Goal: Task Accomplishment & Management: Manage account settings

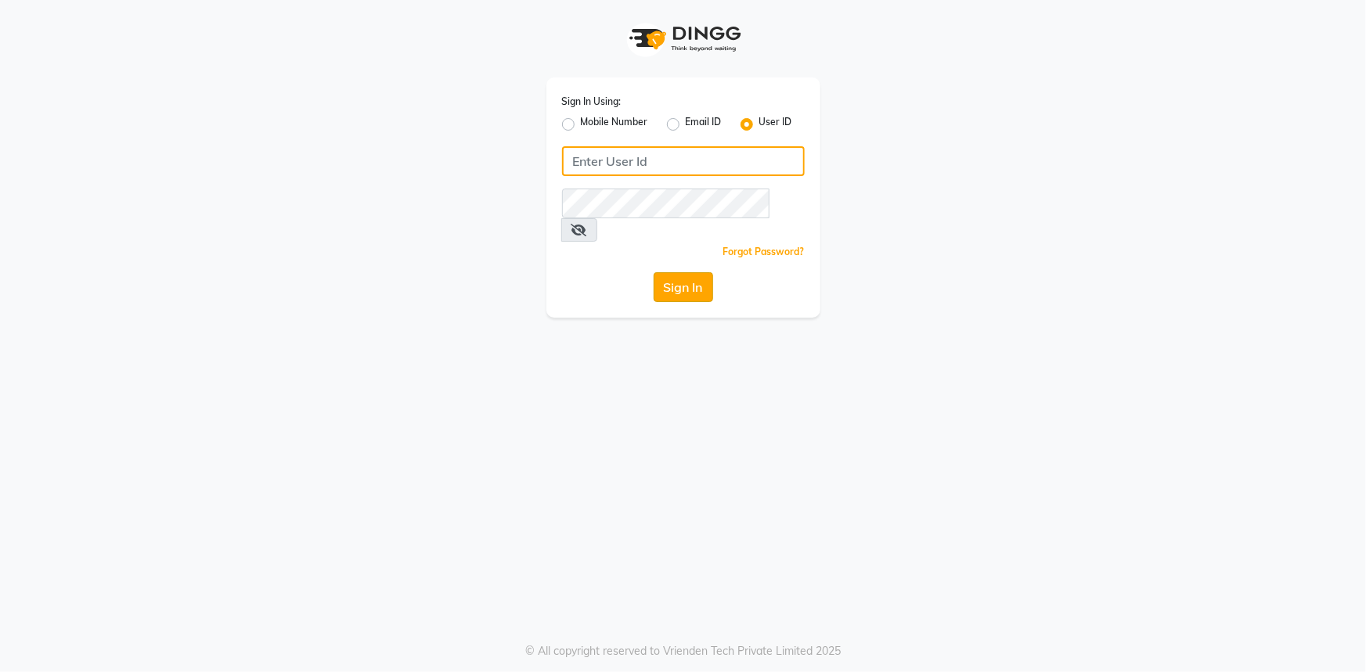
type input "e1802-15"
click at [700, 272] on button "Sign In" at bounding box center [682, 287] width 59 height 30
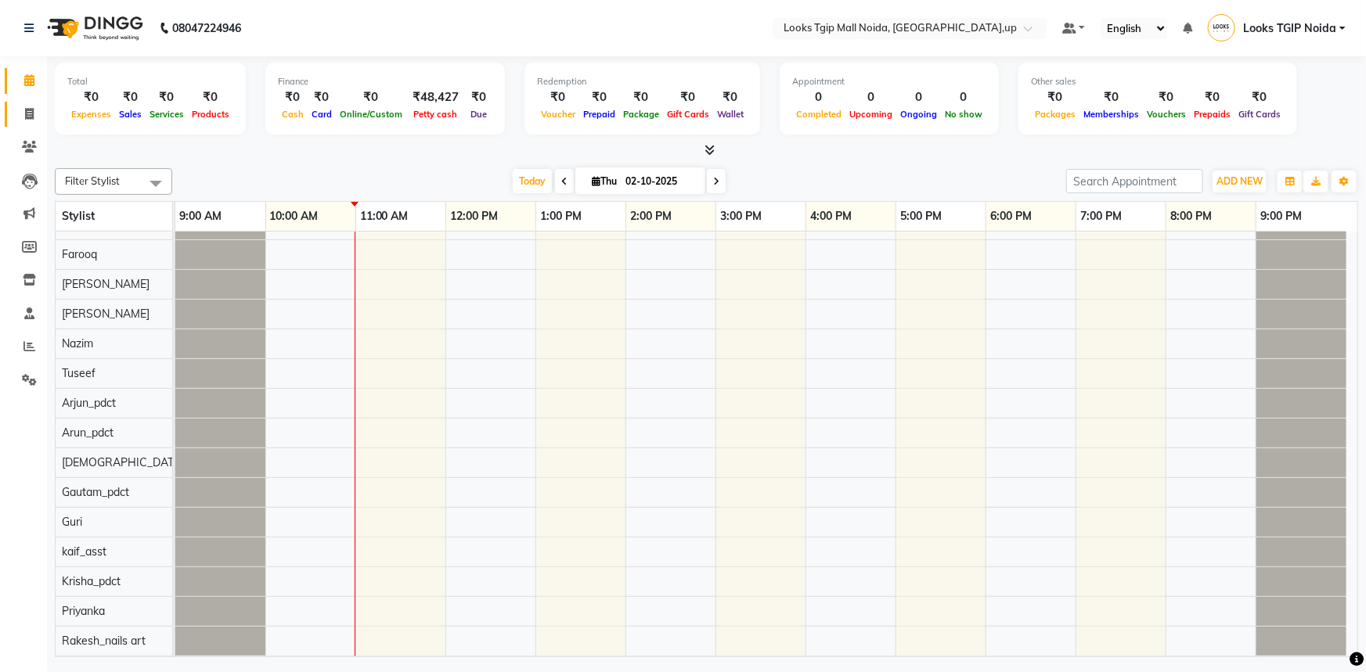
drag, startPoint x: 27, startPoint y: 117, endPoint x: 16, endPoint y: 82, distance: 36.7
click at [27, 117] on icon at bounding box center [29, 114] width 9 height 12
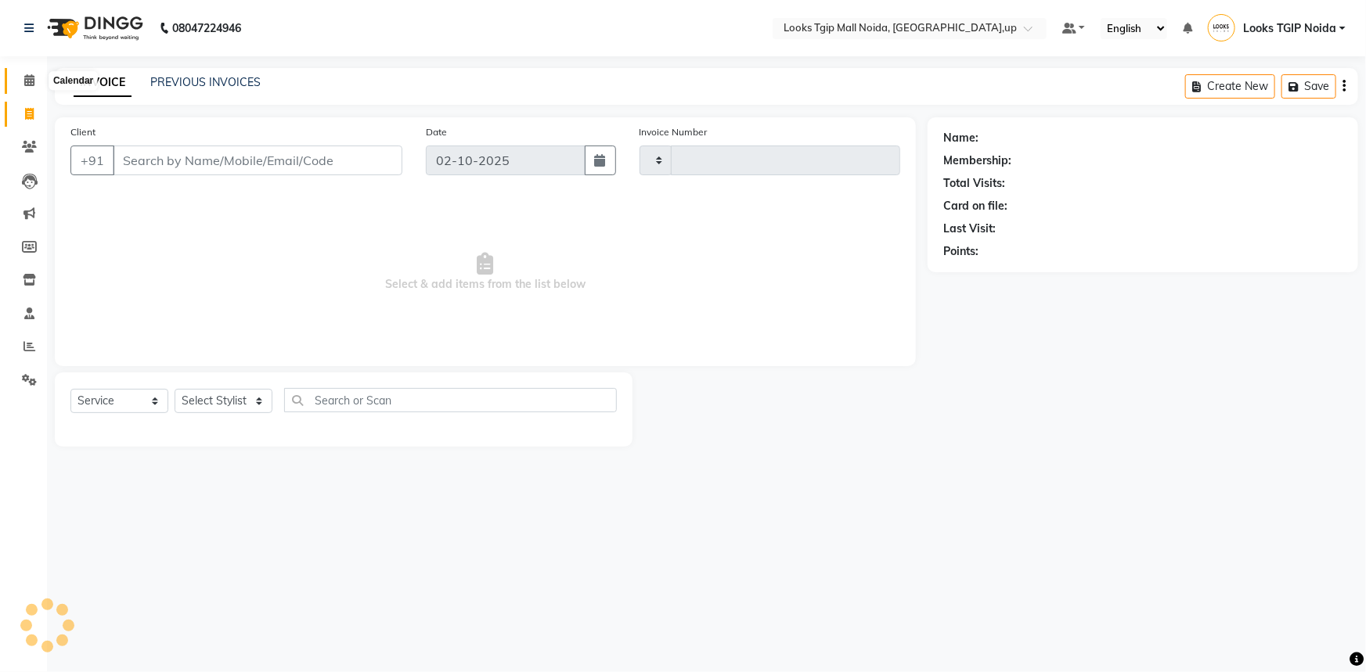
click at [16, 81] on span at bounding box center [29, 81] width 27 height 18
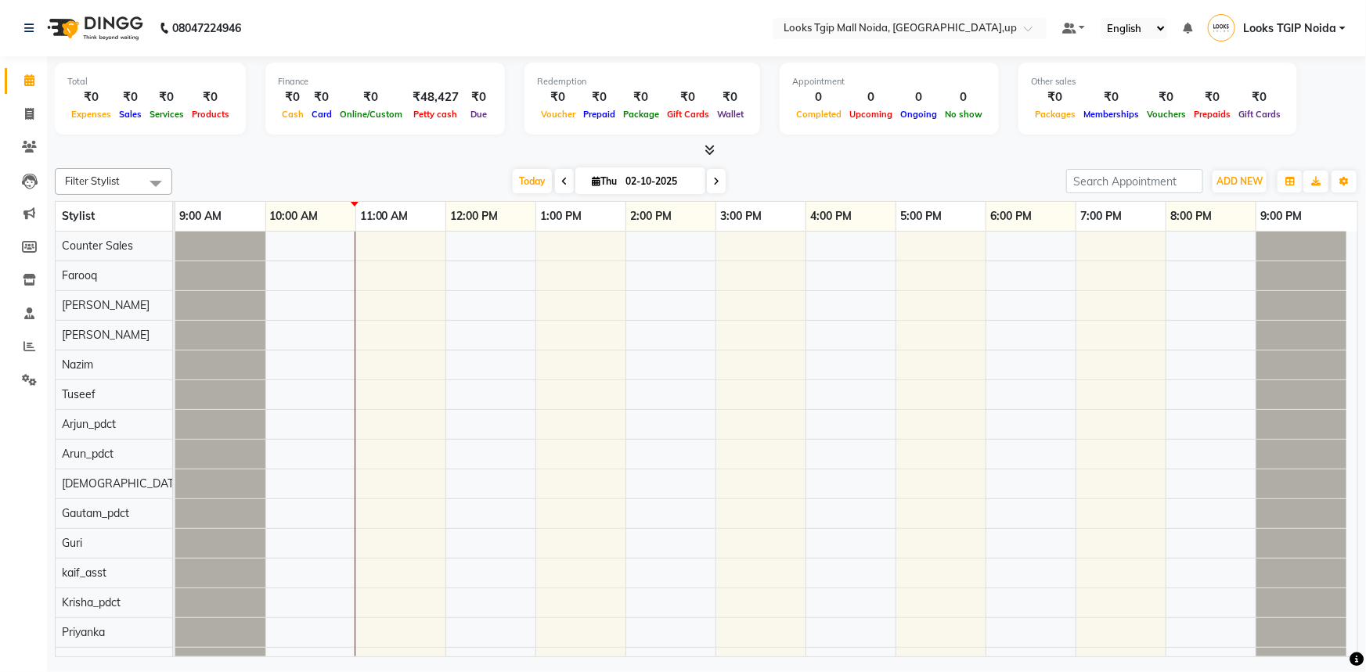
click at [711, 146] on icon at bounding box center [709, 150] width 10 height 12
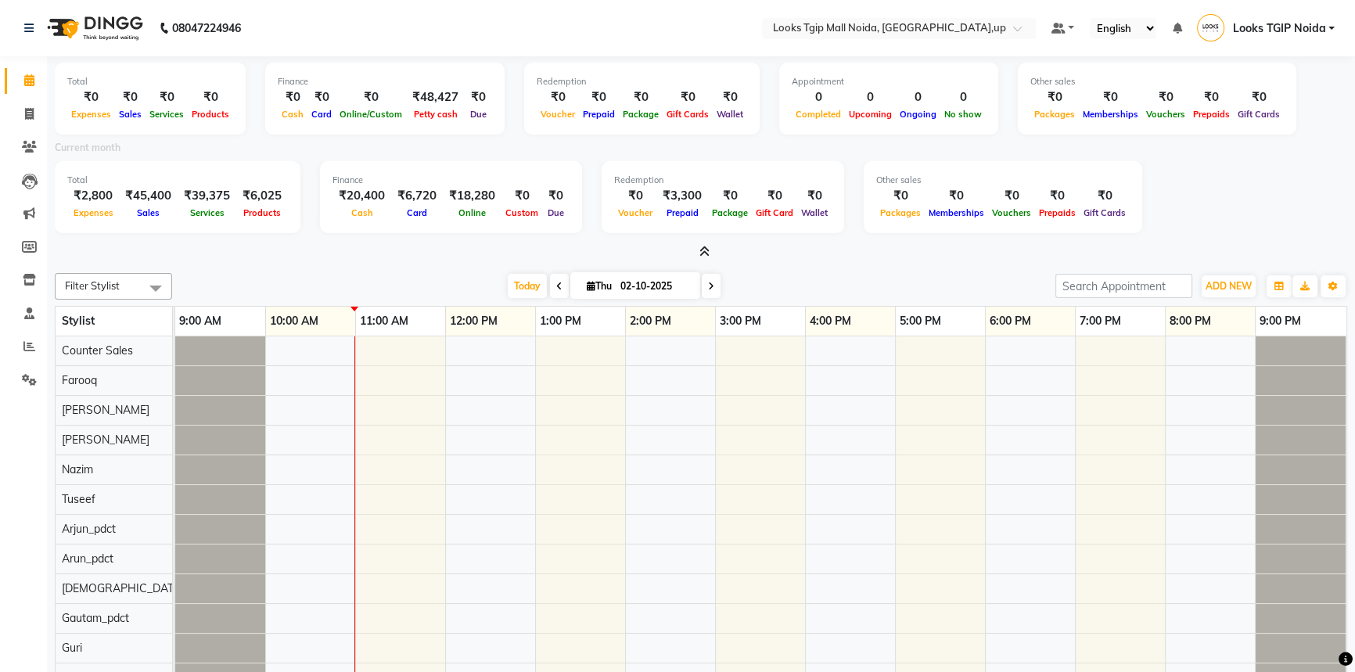
click at [704, 257] on icon at bounding box center [705, 252] width 10 height 12
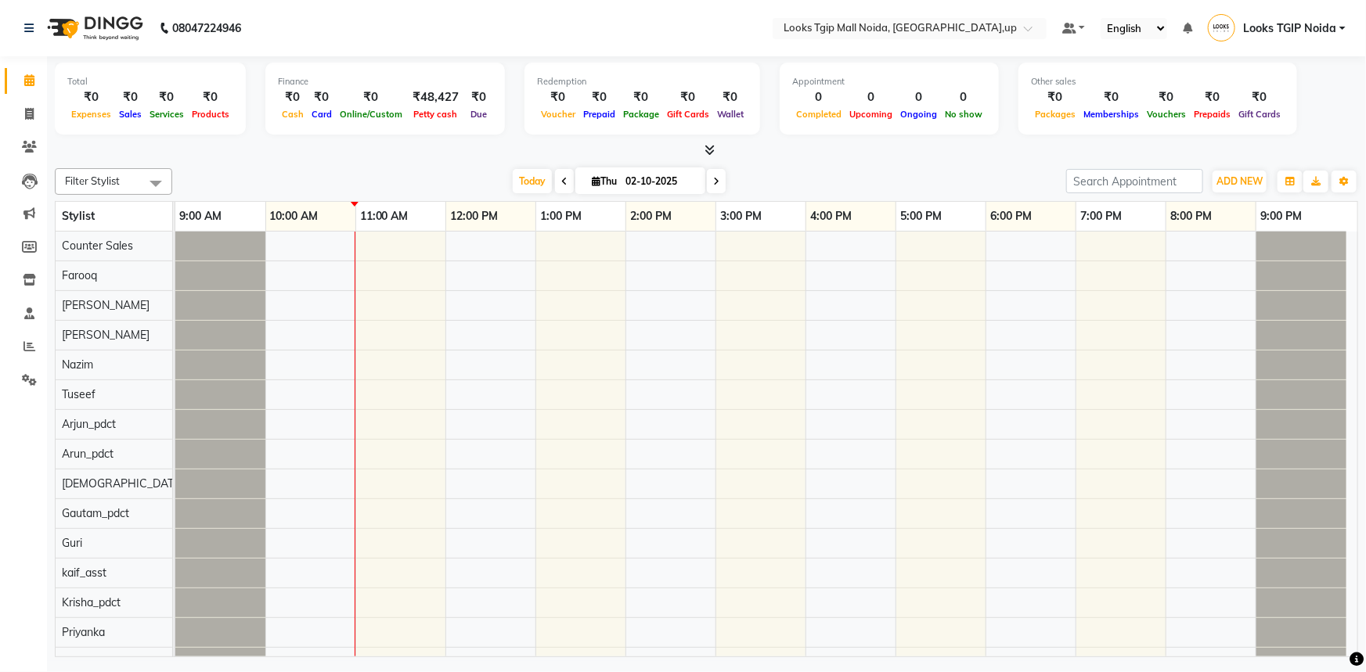
click at [27, 365] on li "Settings" at bounding box center [23, 381] width 47 height 34
click at [33, 376] on icon at bounding box center [29, 380] width 15 height 12
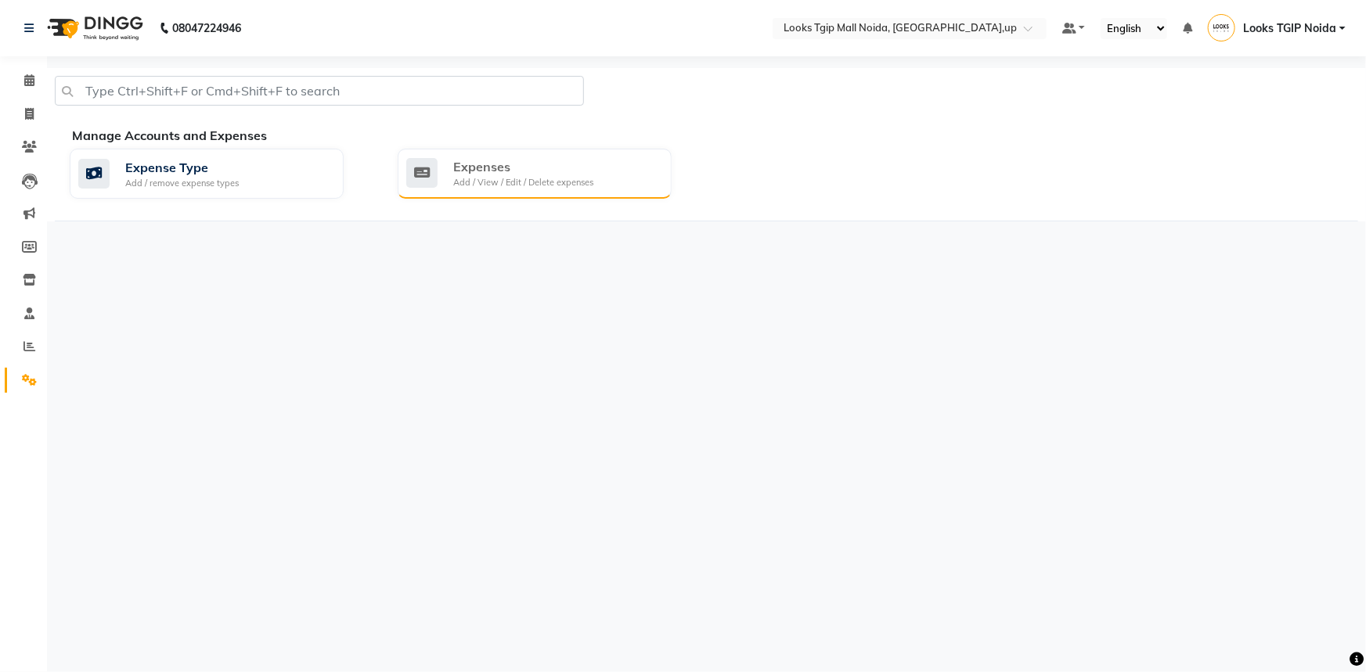
click at [531, 181] on div "Add / View / Edit / Delete expenses" at bounding box center [523, 182] width 140 height 13
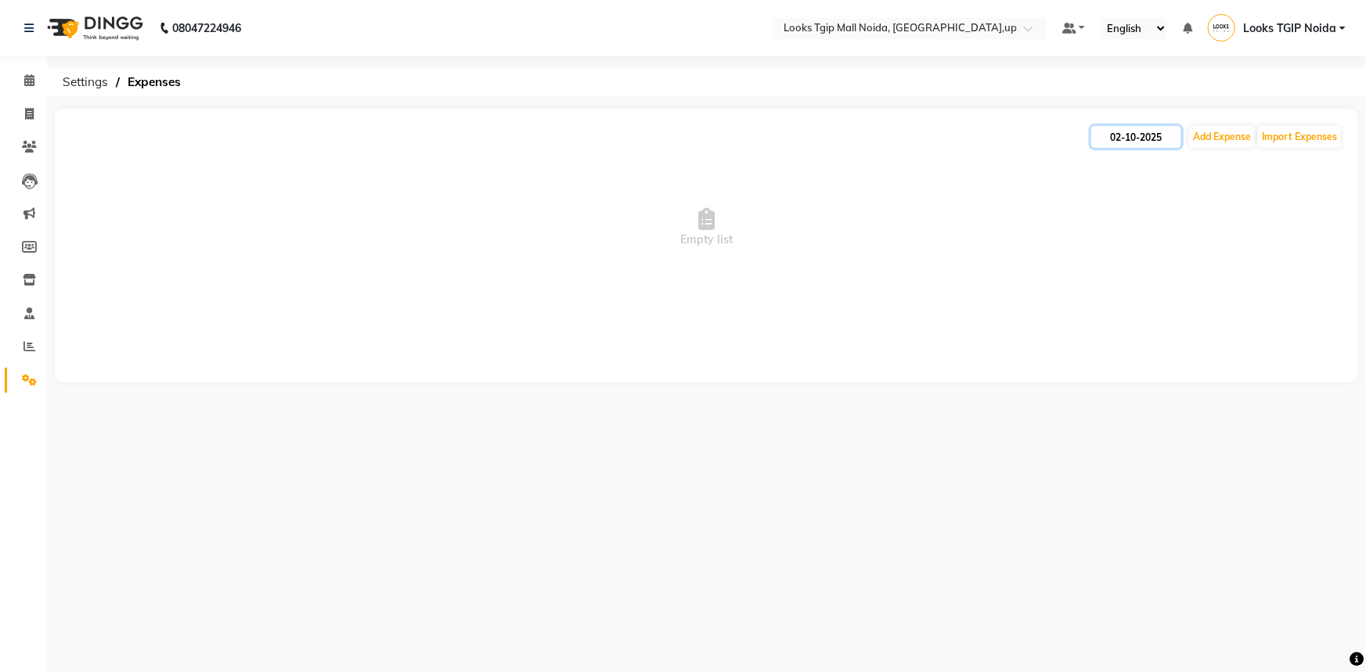
click at [1154, 141] on input "02-10-2025" at bounding box center [1136, 137] width 90 height 22
select select "10"
select select "2025"
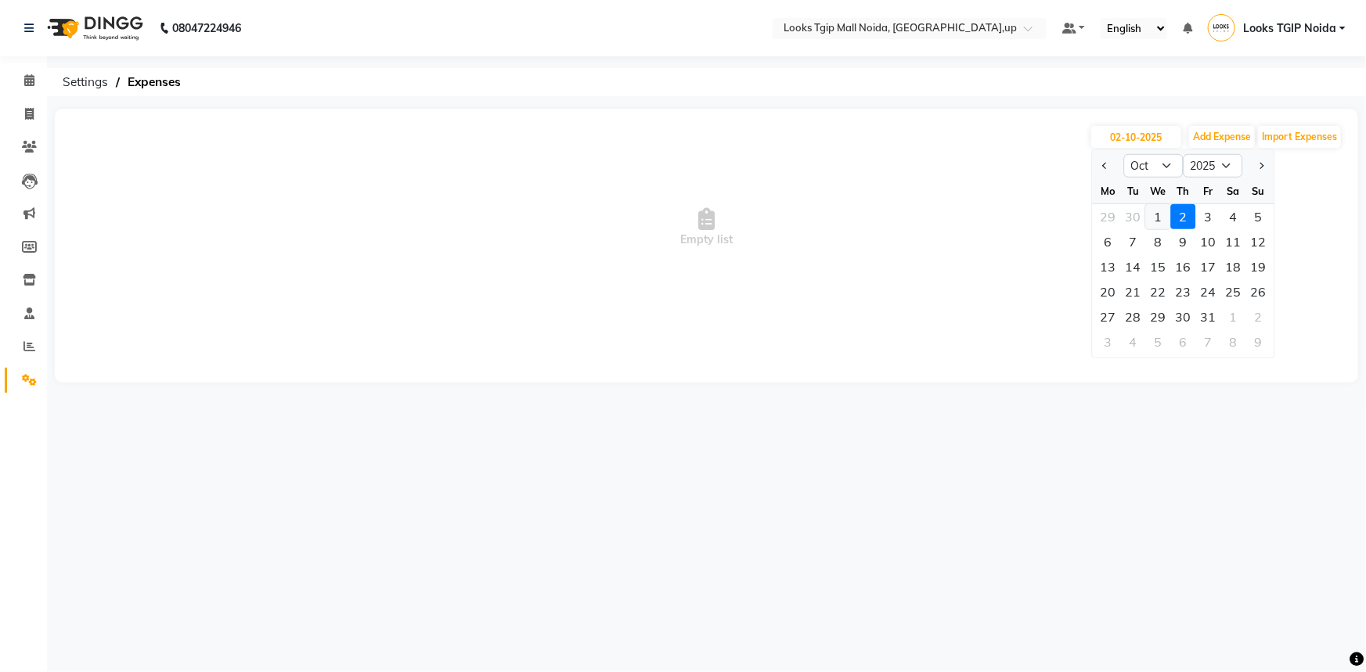
click at [1168, 213] on div "29 30 1 2 3 4 5" at bounding box center [1184, 216] width 182 height 25
click at [1146, 212] on div "1" at bounding box center [1158, 216] width 25 height 25
type input "01-10-2025"
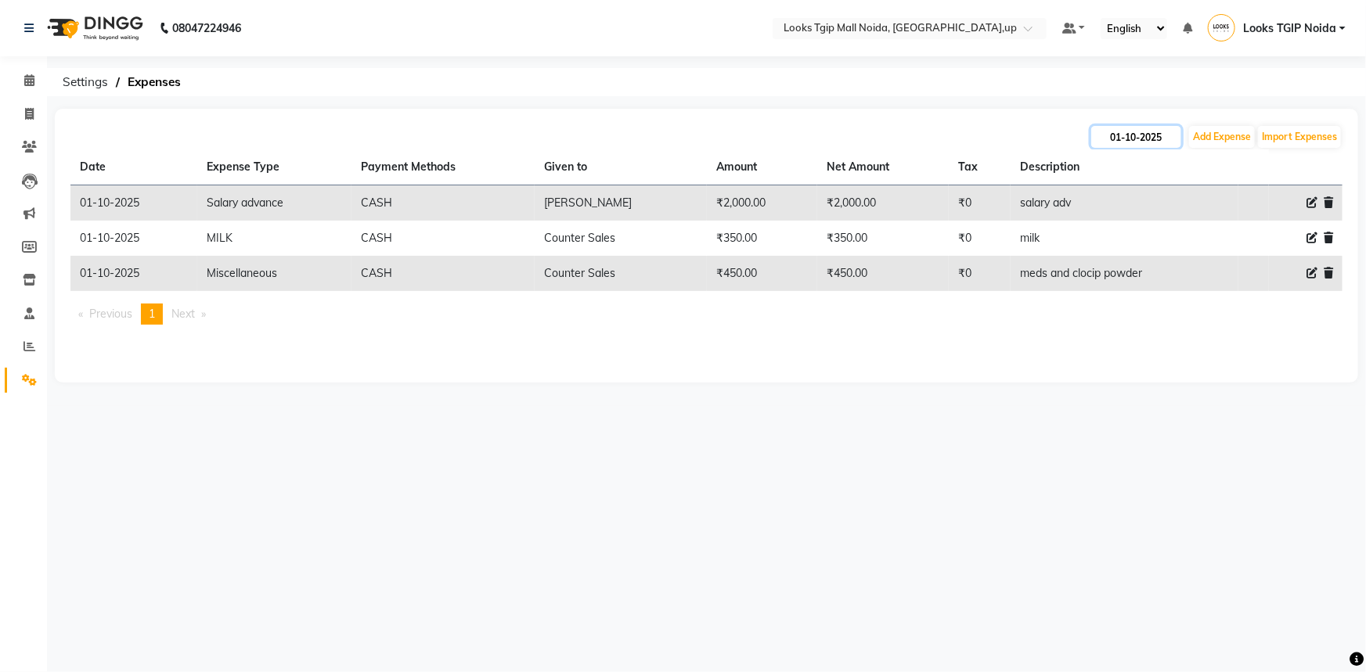
click at [1158, 126] on input "01-10-2025" at bounding box center [1136, 137] width 90 height 22
select select "10"
select select "2025"
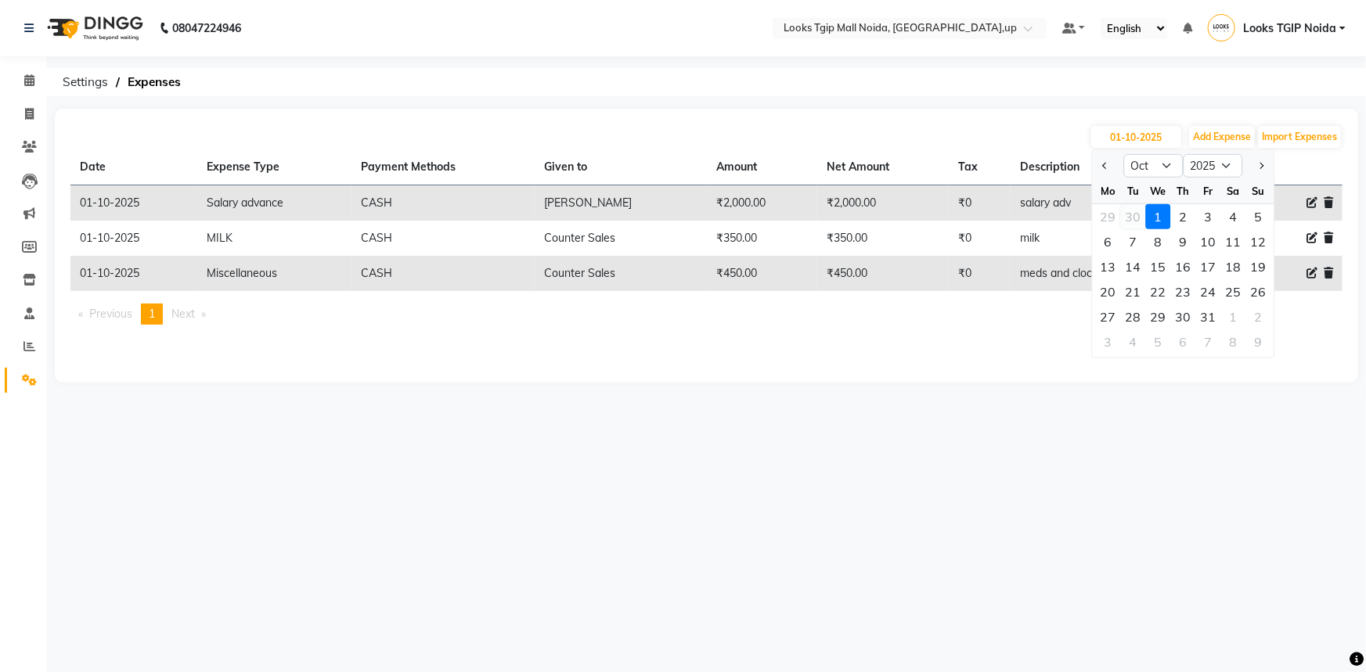
click at [1139, 211] on div "30" at bounding box center [1133, 216] width 25 height 25
type input "30-09-2025"
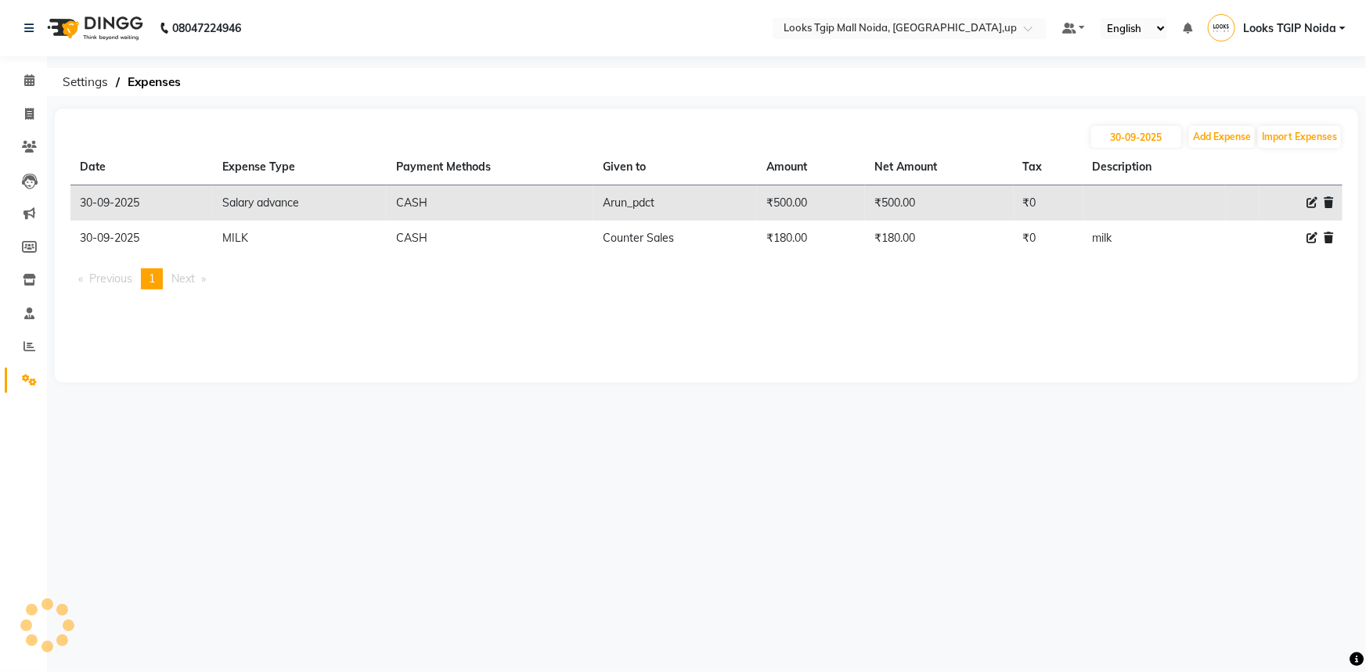
click at [1135, 214] on td at bounding box center [1154, 203] width 142 height 36
click at [1310, 206] on icon at bounding box center [1311, 202] width 11 height 11
select select "19731"
select select "1"
select select "3164"
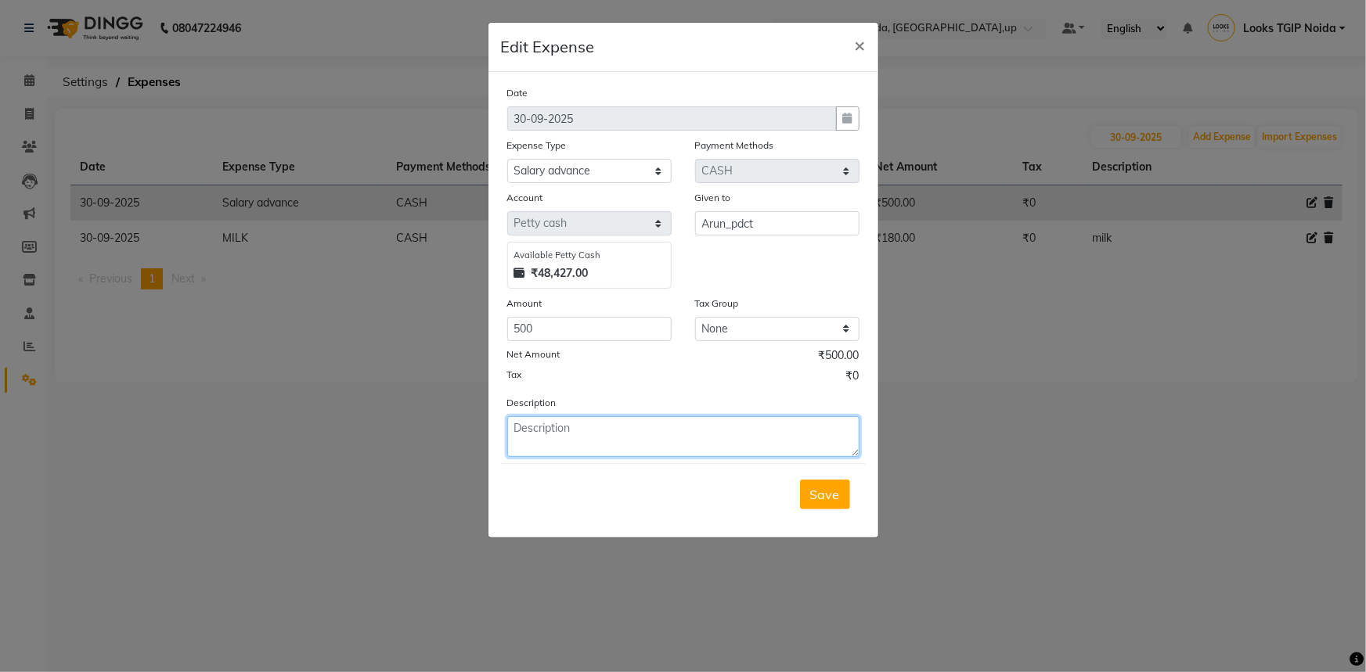
click at [657, 445] on textarea at bounding box center [683, 436] width 352 height 41
type textarea "adv"
click at [813, 501] on span "Save" at bounding box center [825, 495] width 30 height 16
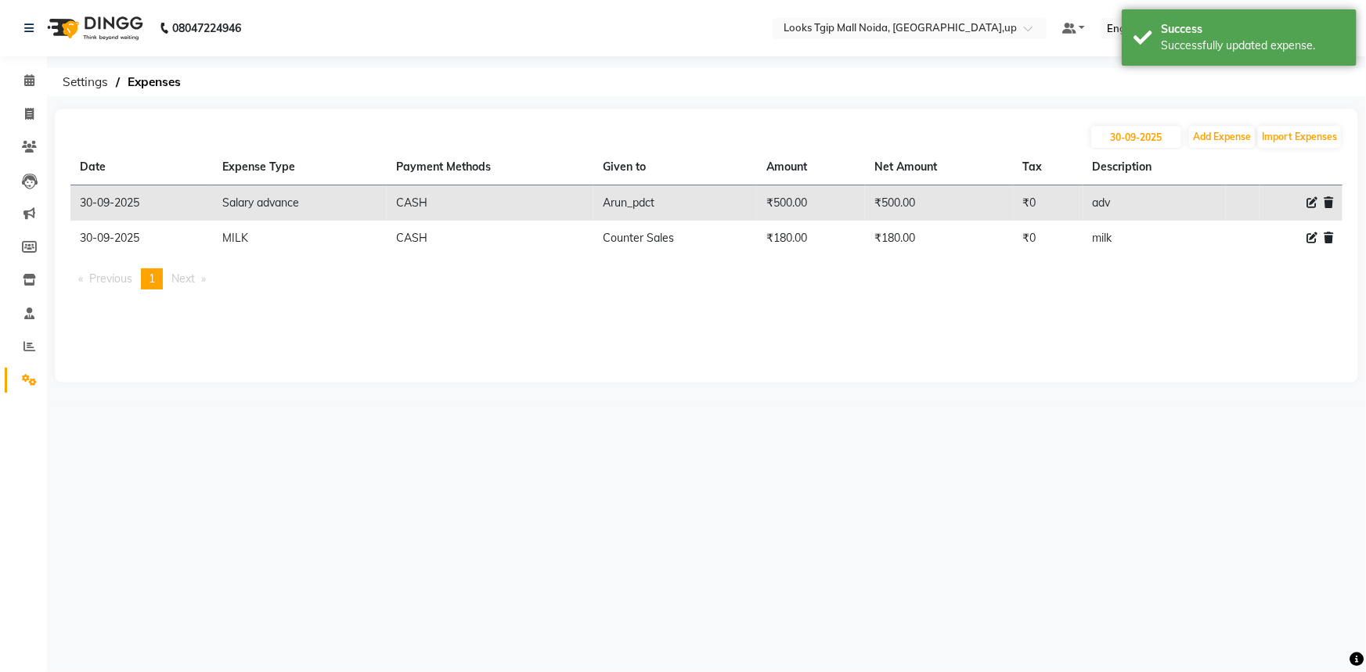
click at [1154, 158] on th "Description" at bounding box center [1154, 167] width 142 height 36
click at [1165, 139] on input "30-09-2025" at bounding box center [1136, 137] width 90 height 22
select select "9"
select select "2025"
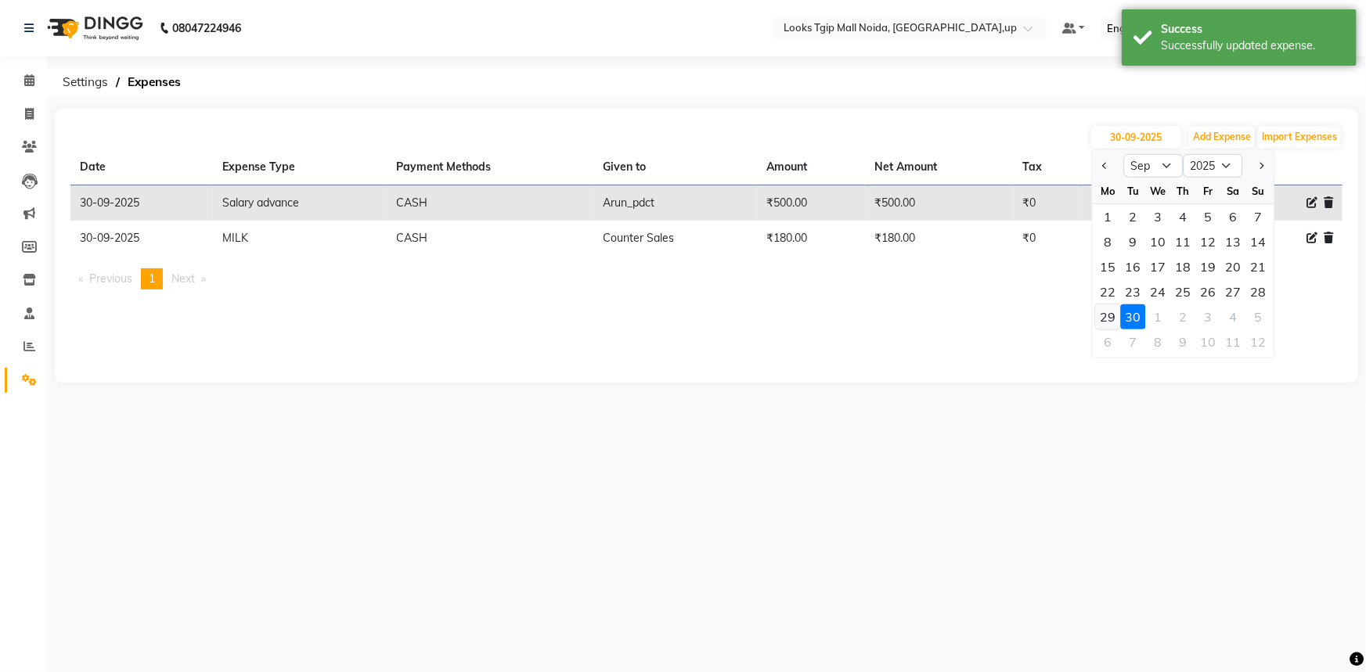
click at [1113, 312] on div "29" at bounding box center [1108, 316] width 25 height 25
type input "29-09-2025"
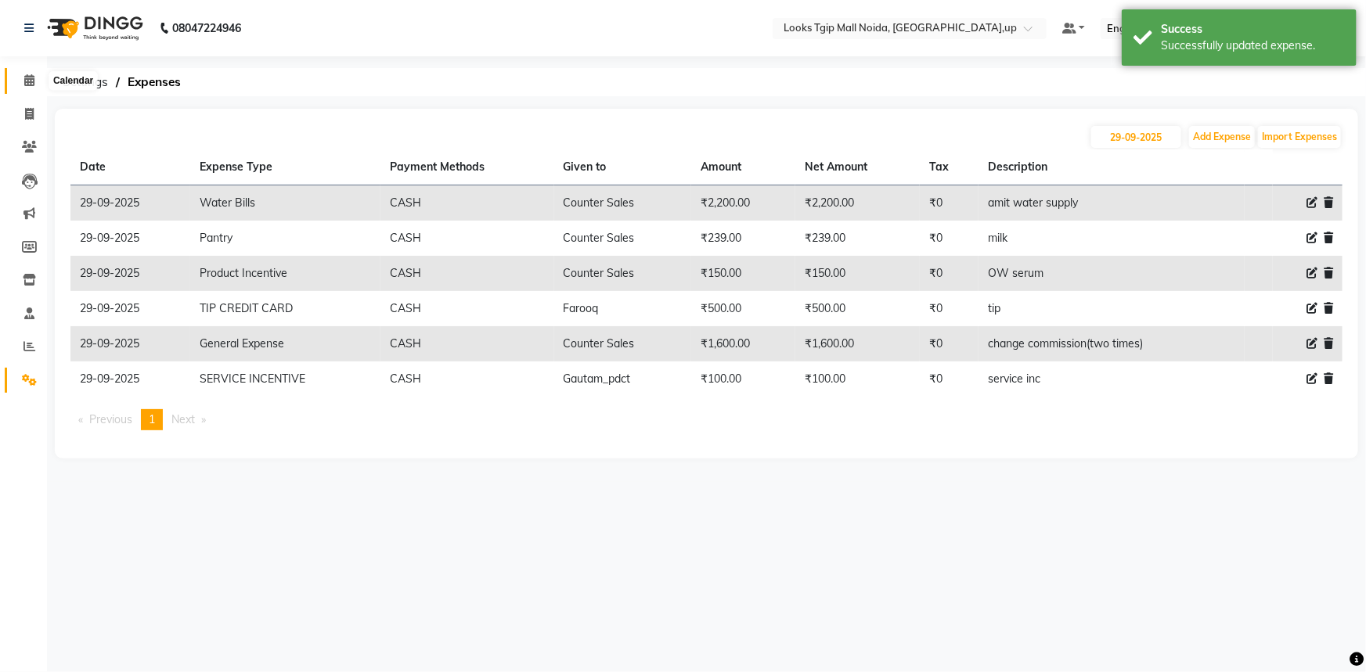
click at [33, 83] on icon at bounding box center [29, 80] width 10 height 12
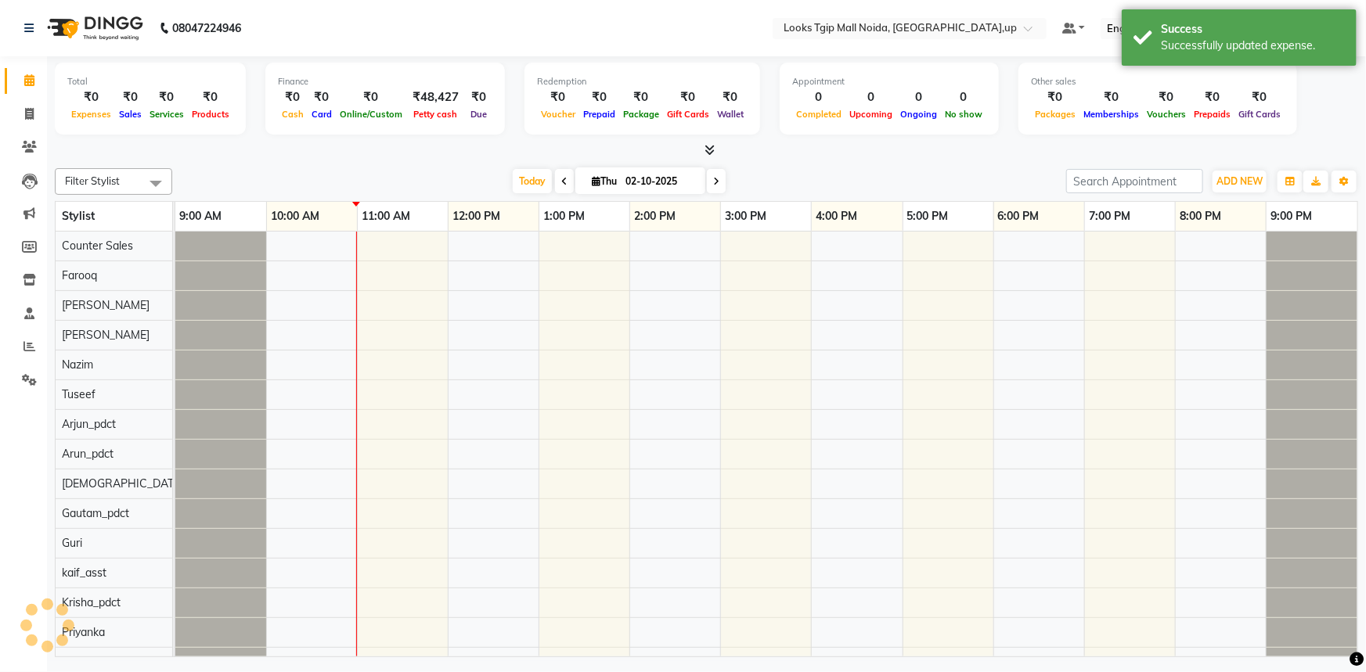
scroll to position [0, 9]
click at [1255, 188] on button "ADD NEW Toggle Dropdown" at bounding box center [1239, 182] width 54 height 22
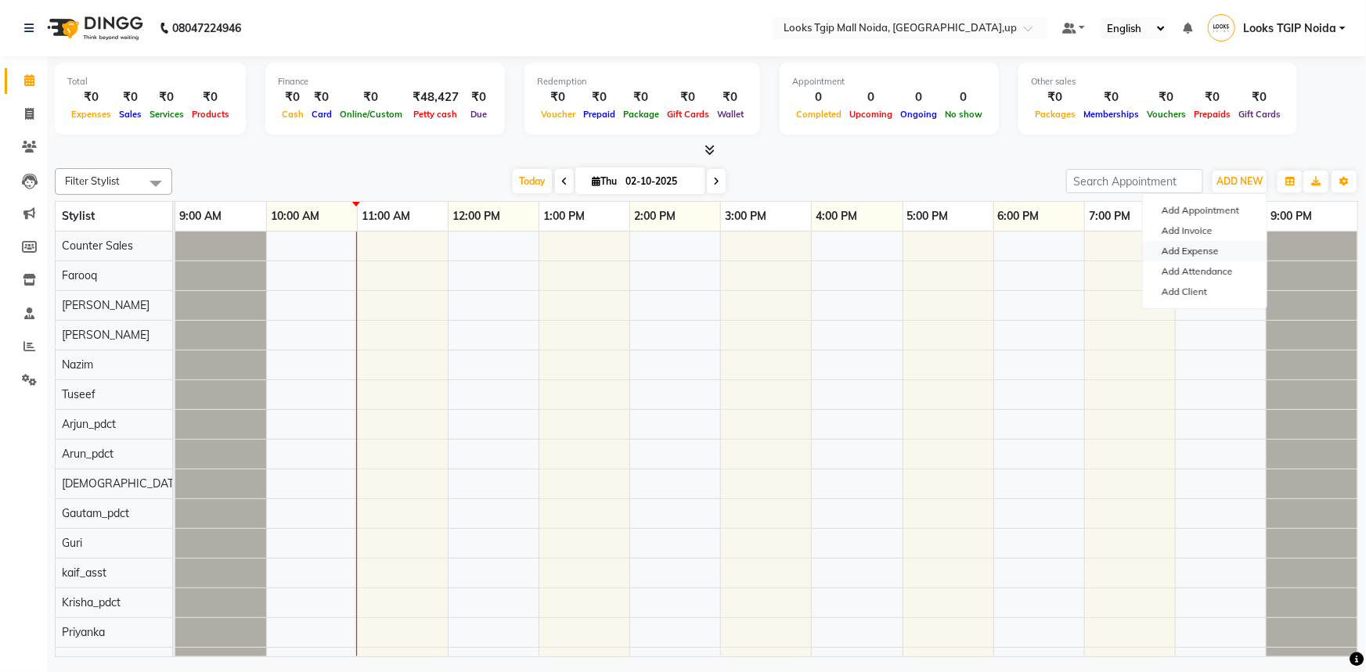
click at [1224, 250] on link "Add Expense" at bounding box center [1205, 251] width 124 height 20
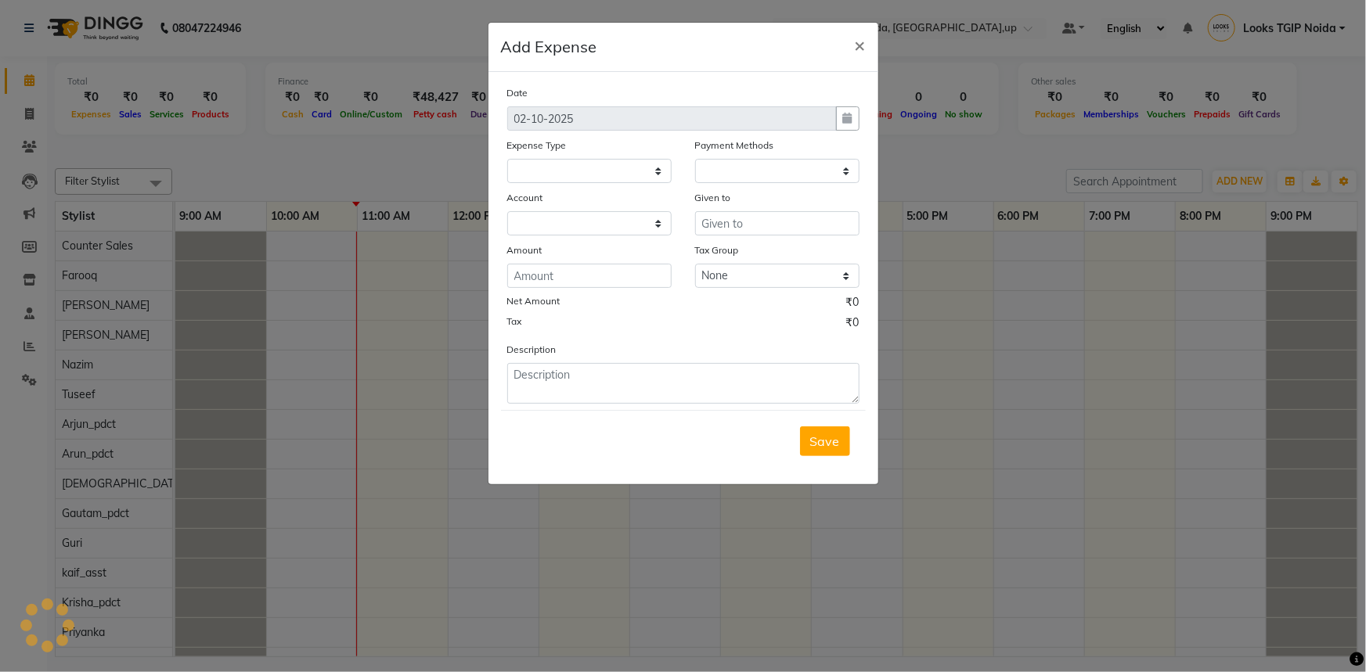
select select
select select "1"
select select "3164"
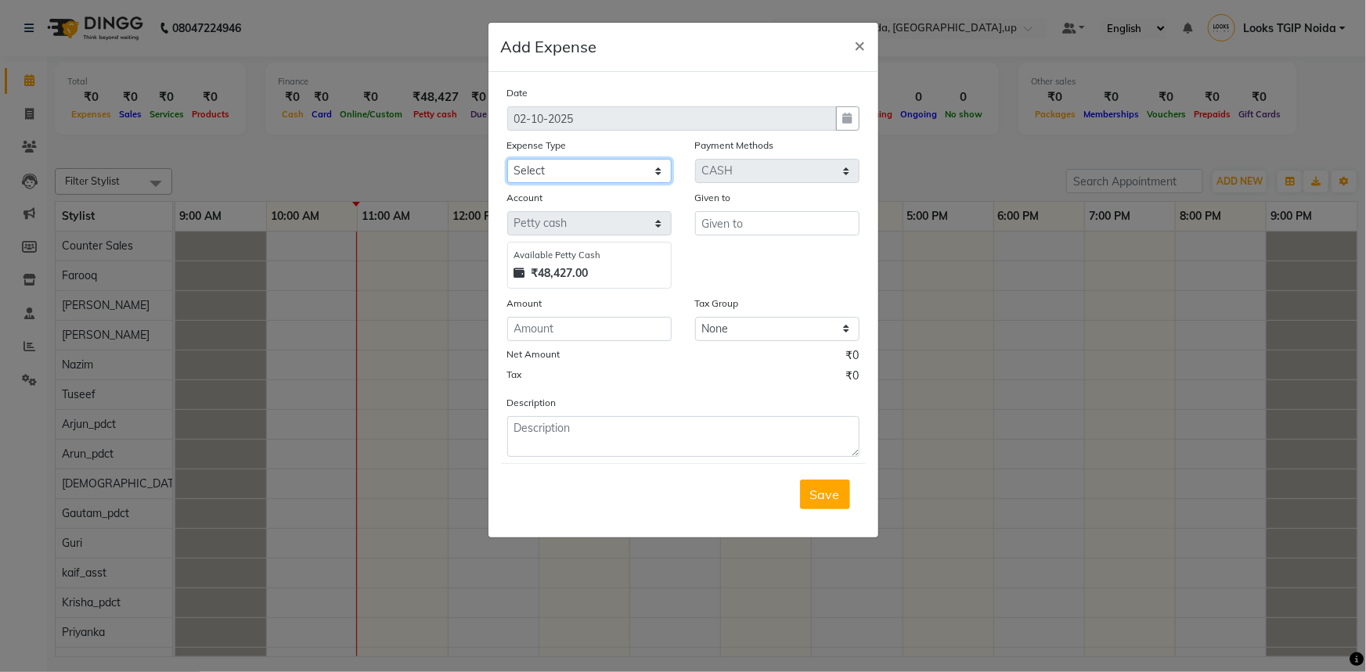
drag, startPoint x: 634, startPoint y: 175, endPoint x: 650, endPoint y: 182, distance: 17.2
click at [634, 175] on select "Select Accommodation Aesthetics Bank Deposit BLINKIT Cash Handover Client Refun…" at bounding box center [589, 171] width 164 height 24
select select "24170"
click at [507, 160] on select "Select Accommodation Aesthetics Bank Deposit BLINKIT Cash Handover Client Refun…" at bounding box center [589, 171] width 164 height 24
click at [738, 228] on input "text" at bounding box center [777, 223] width 164 height 24
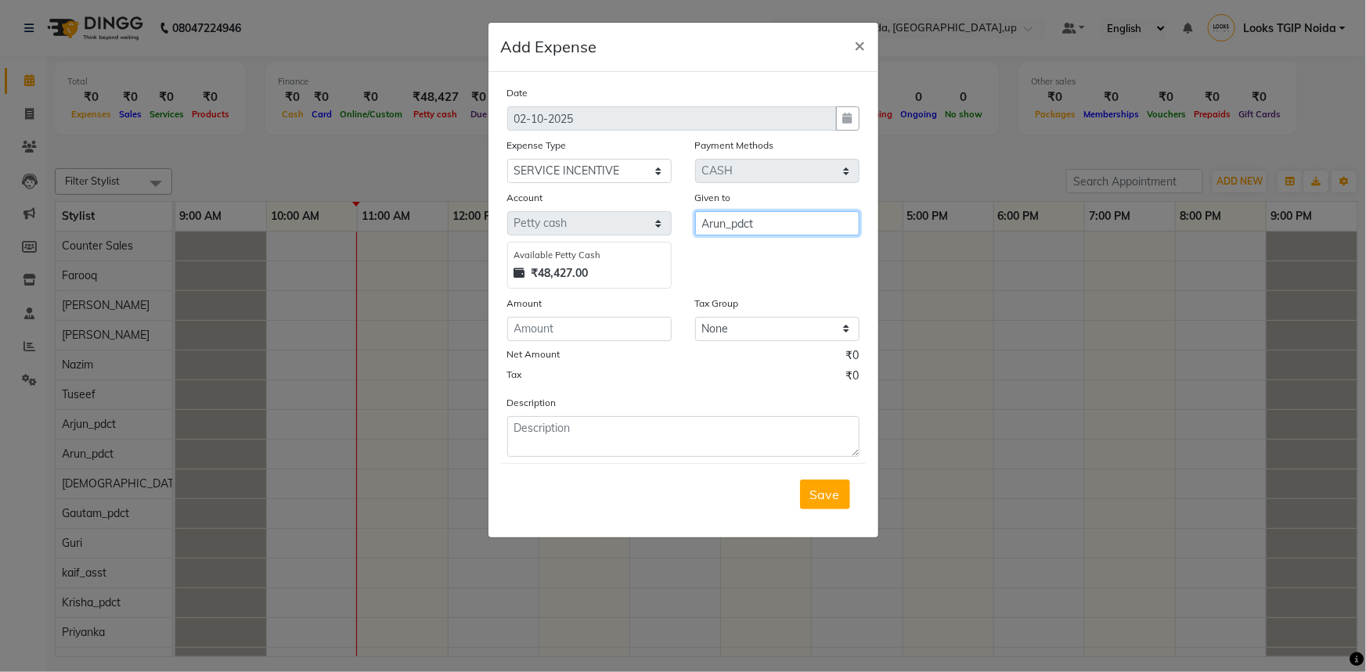
type input "Arun_pdct"
type input "425"
type textarea "arun pdc 30-09"
drag, startPoint x: 804, startPoint y: 512, endPoint x: 814, endPoint y: 509, distance: 10.6
click at [814, 509] on div "Save" at bounding box center [683, 494] width 365 height 62
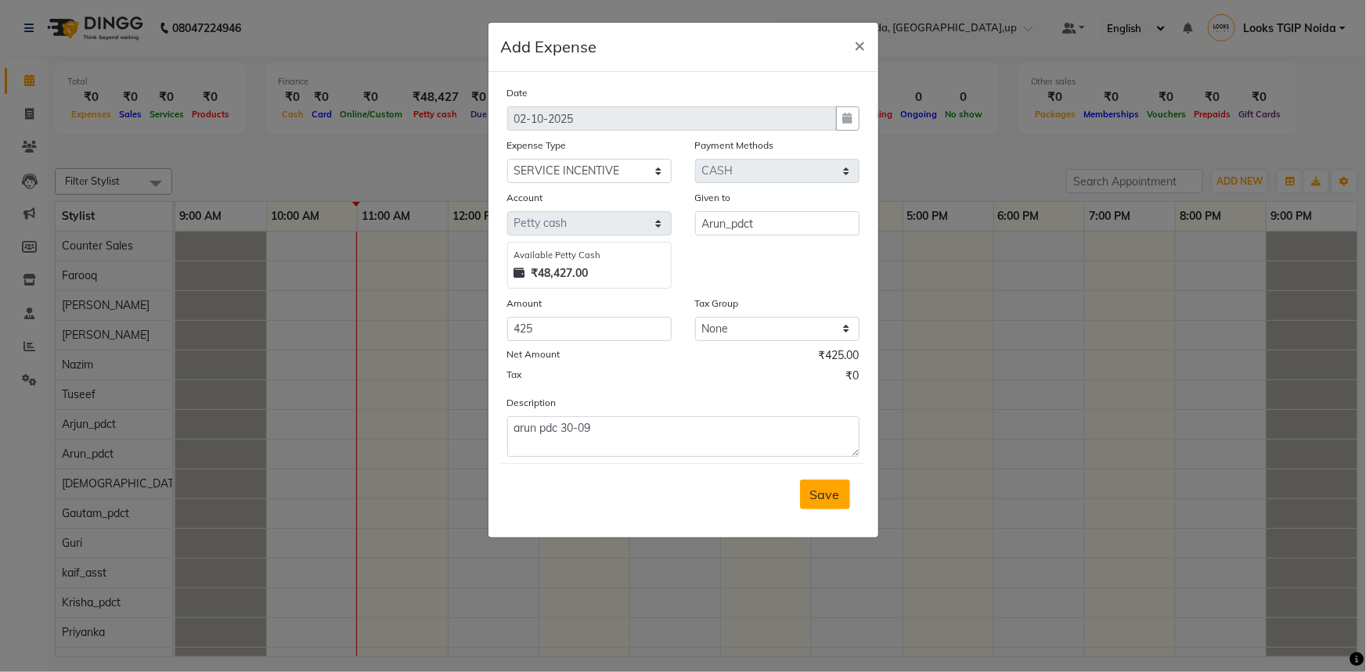
click at [816, 506] on button "Save" at bounding box center [825, 495] width 50 height 30
